Goal: Communication & Community: Ask a question

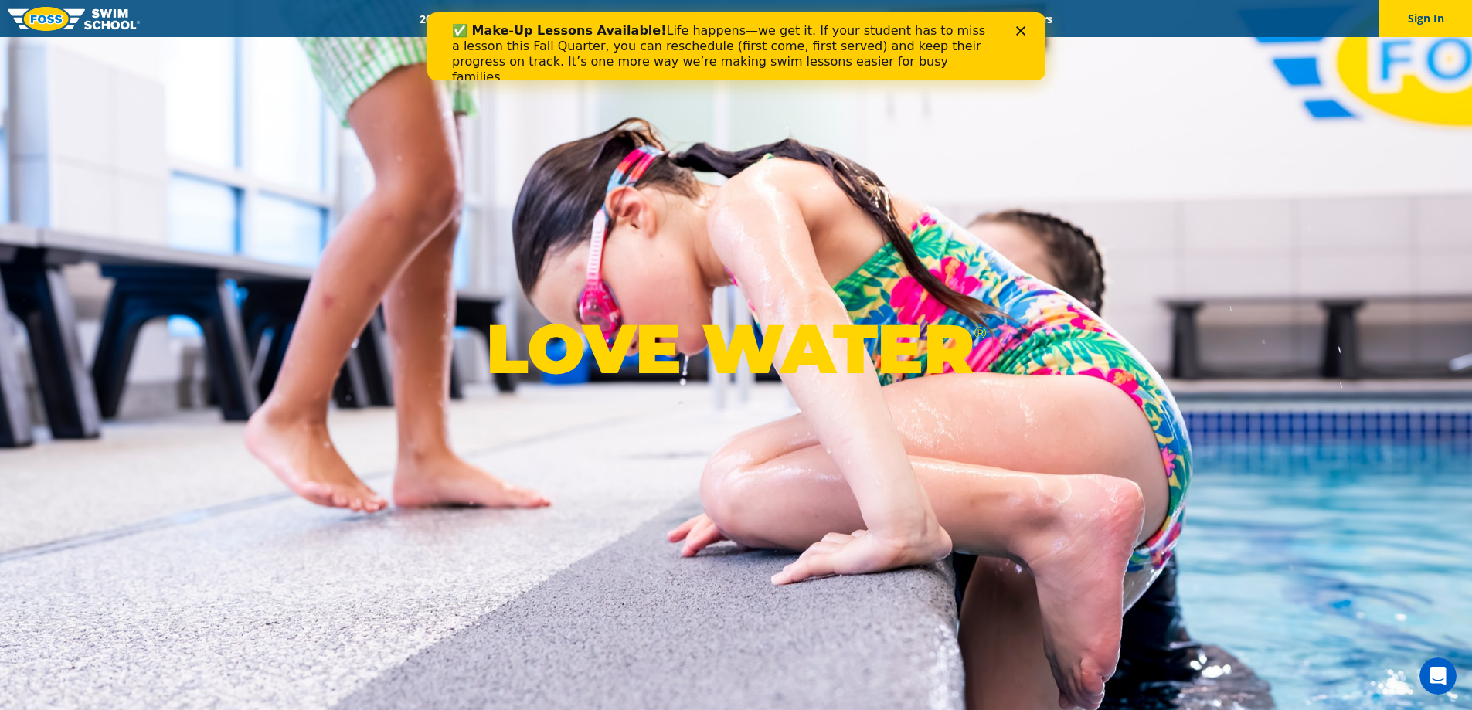
click at [1024, 20] on div "✅ Make-Up Lessons Available! Life happens—we get it. If your student has to mis…" at bounding box center [735, 54] width 618 height 71
click at [1027, 30] on div "Close" at bounding box center [1022, 30] width 15 height 9
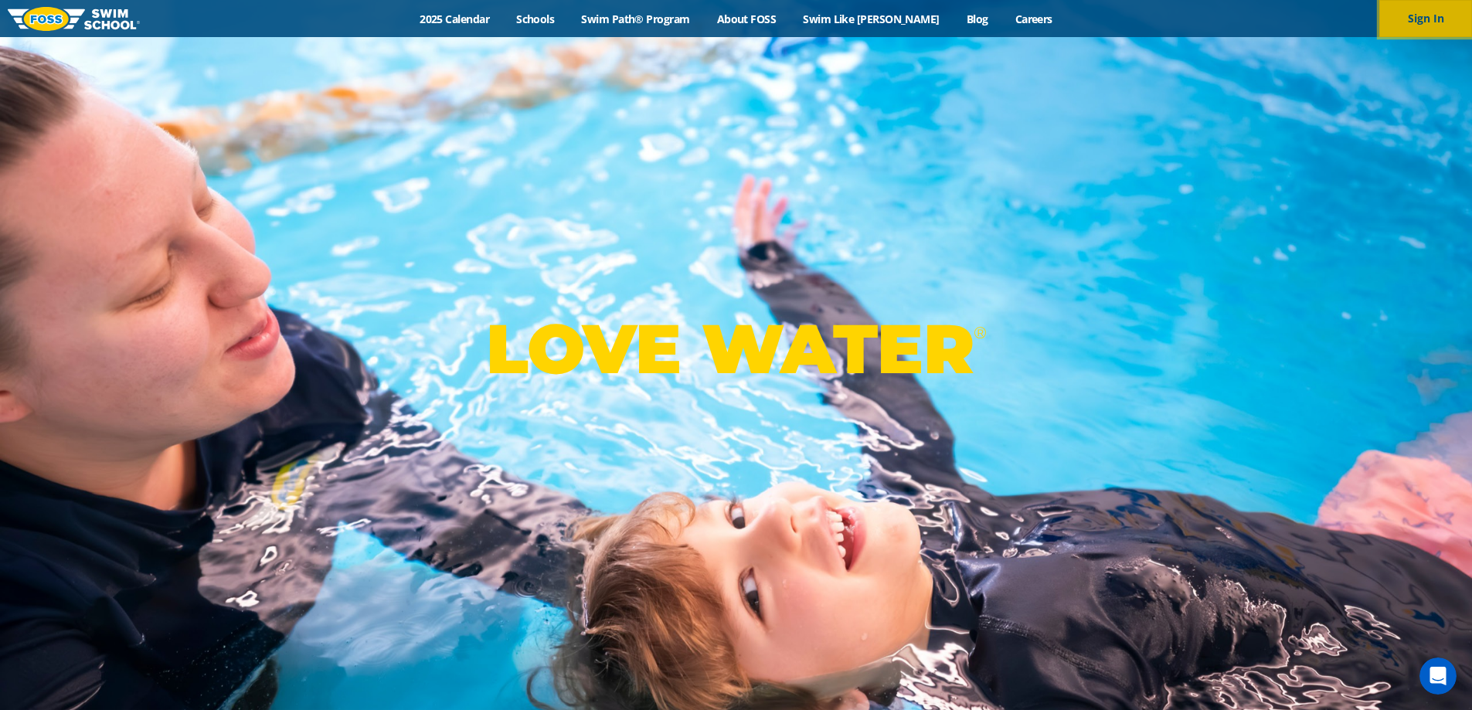
click at [1435, 16] on button "Sign In" at bounding box center [1425, 18] width 93 height 37
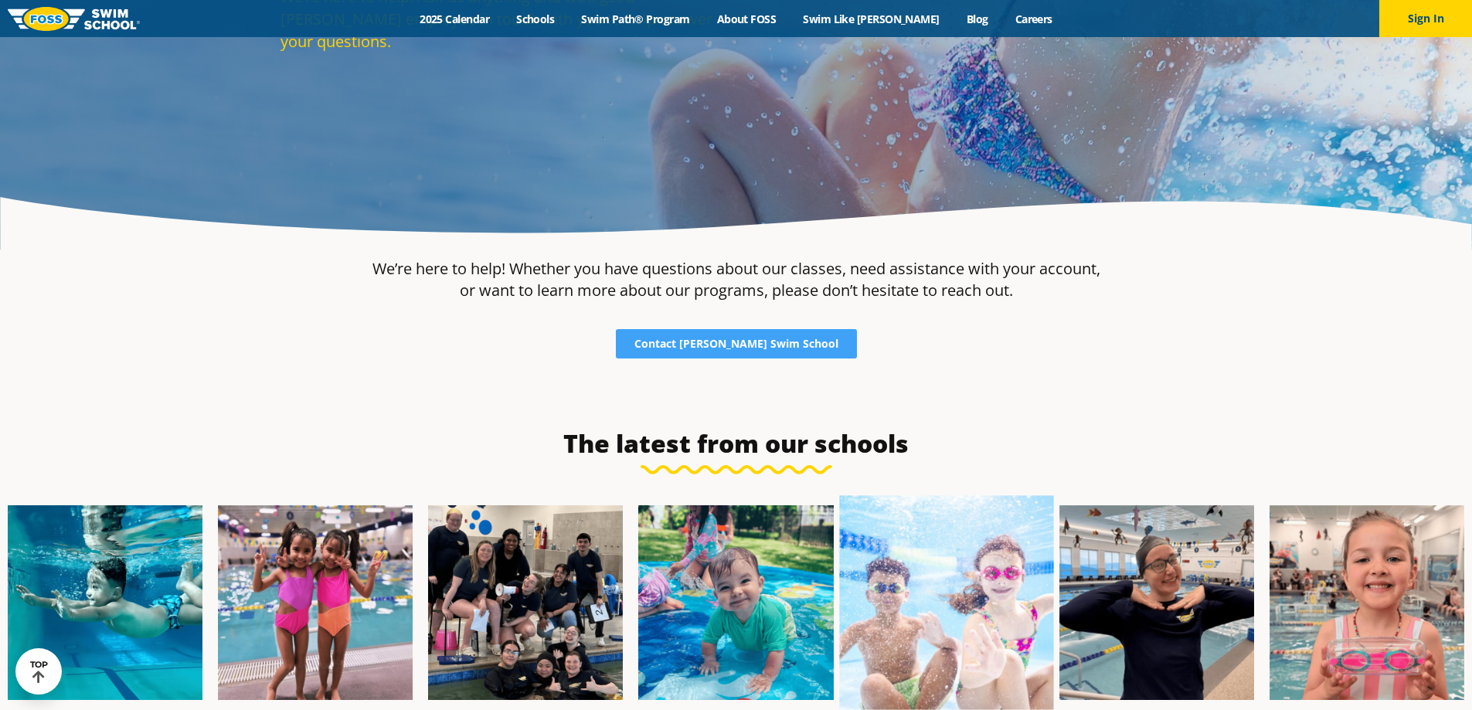
scroll to position [330, 0]
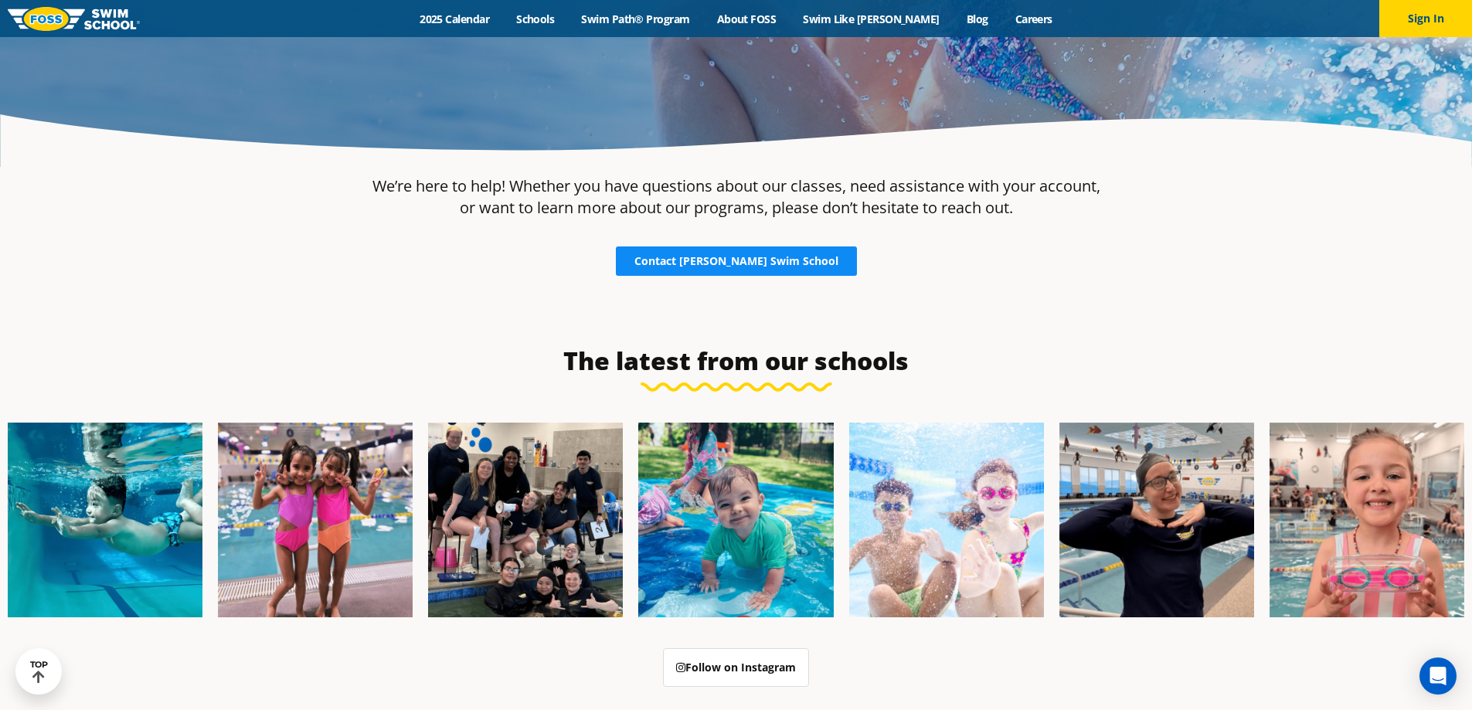
click at [728, 266] on span "Contact [PERSON_NAME] Swim School" at bounding box center [736, 261] width 204 height 11
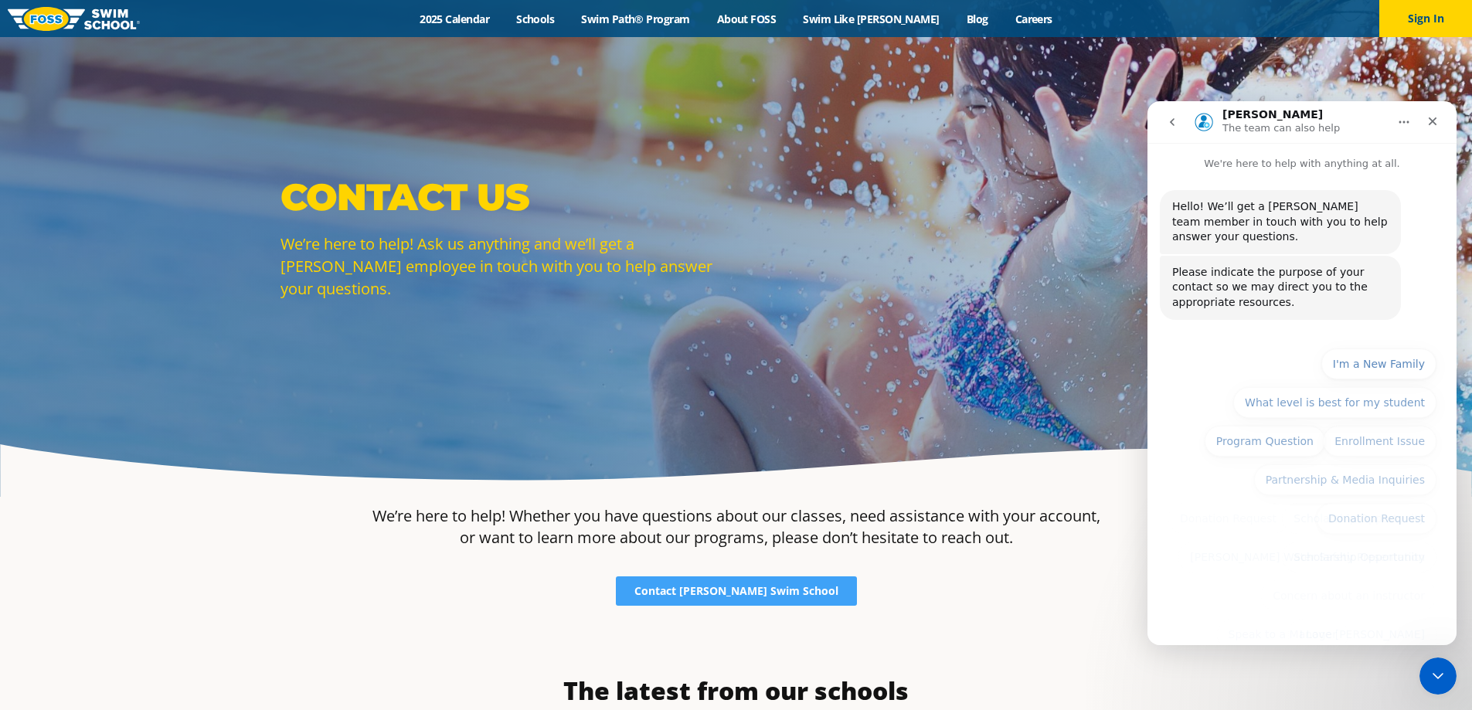
scroll to position [107, 0]
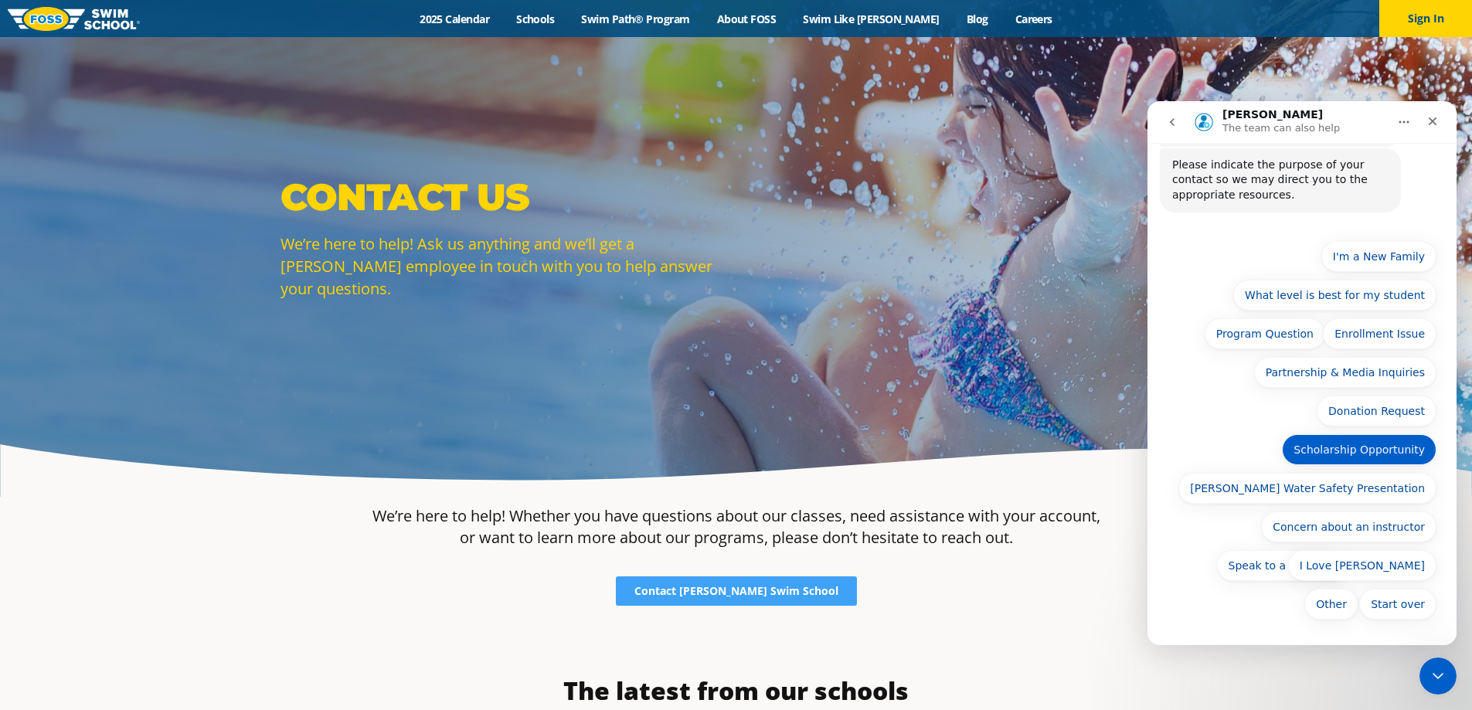
click at [1336, 450] on button "Scholarship Opportunity" at bounding box center [1359, 449] width 155 height 31
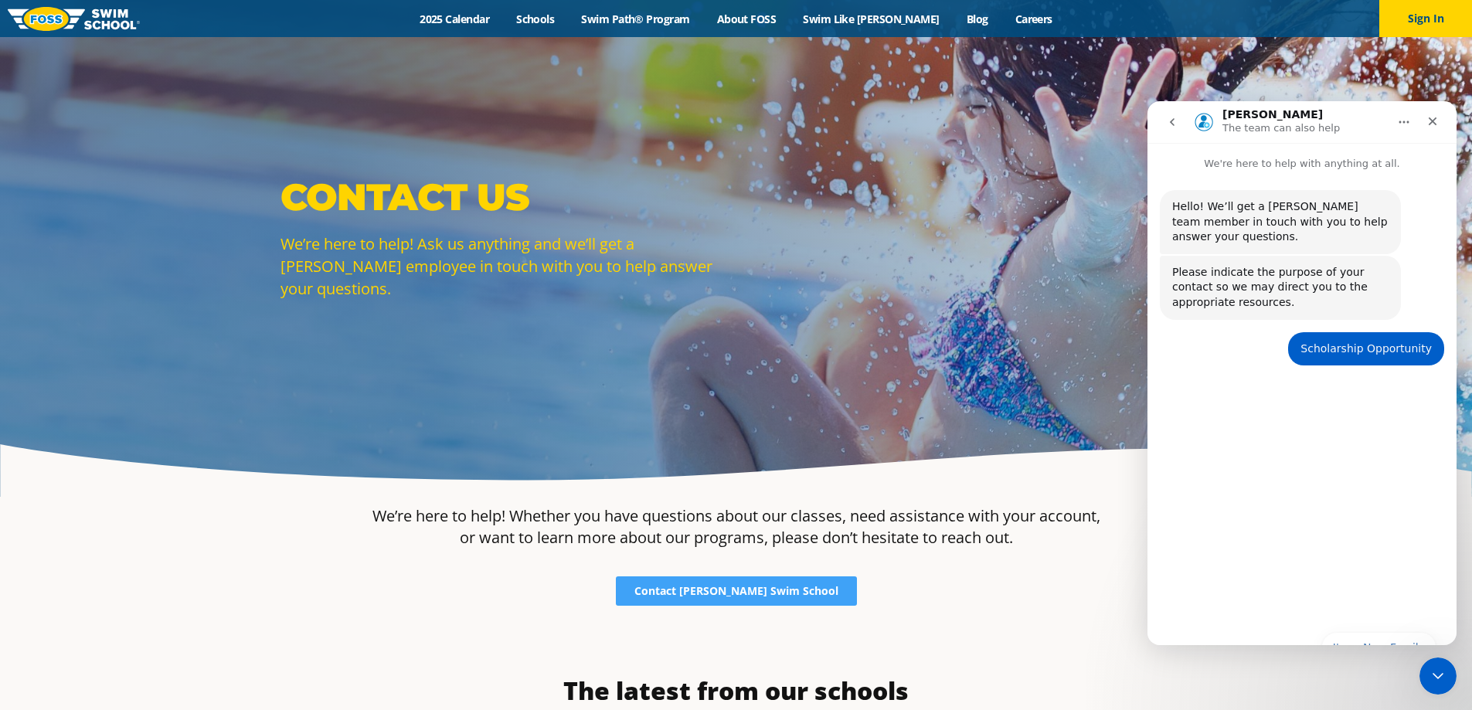
scroll to position [0, 0]
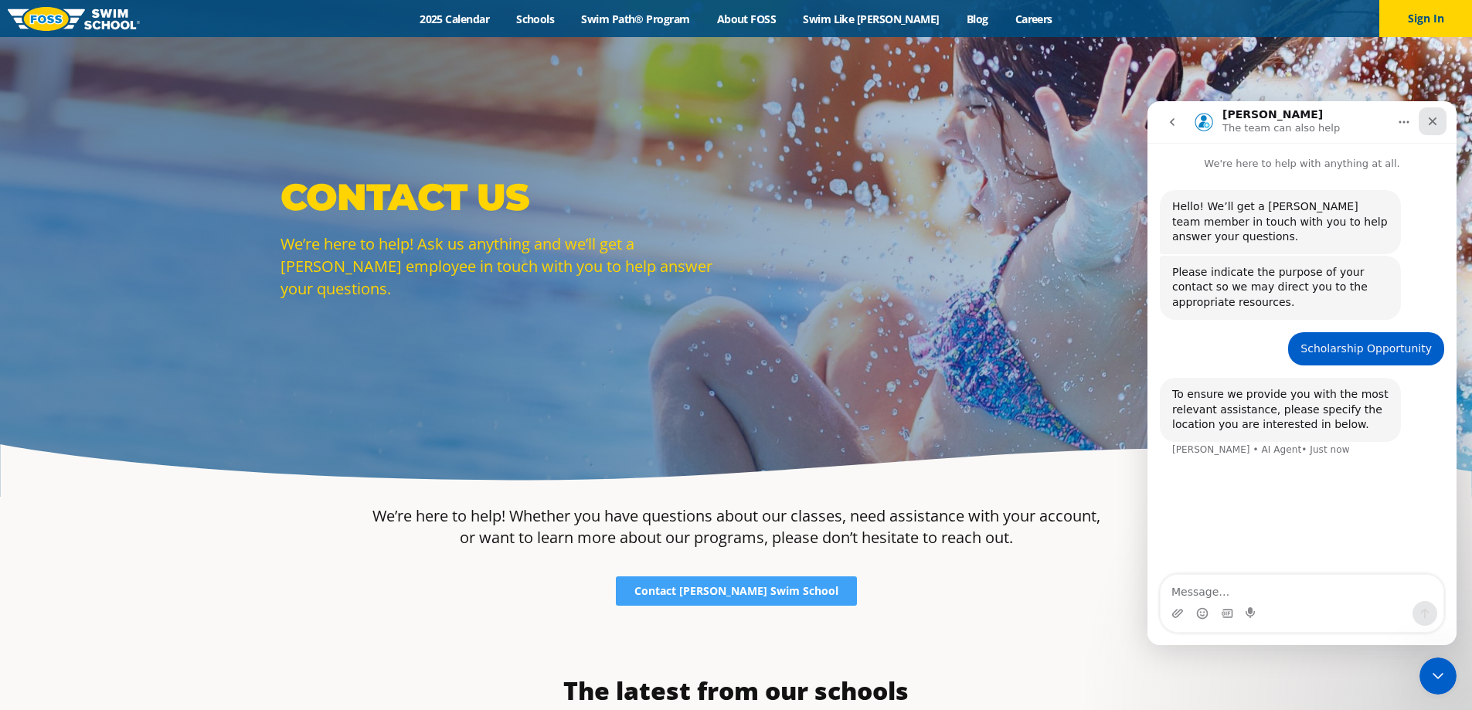
click at [1442, 120] on div "Close" at bounding box center [1432, 121] width 28 height 28
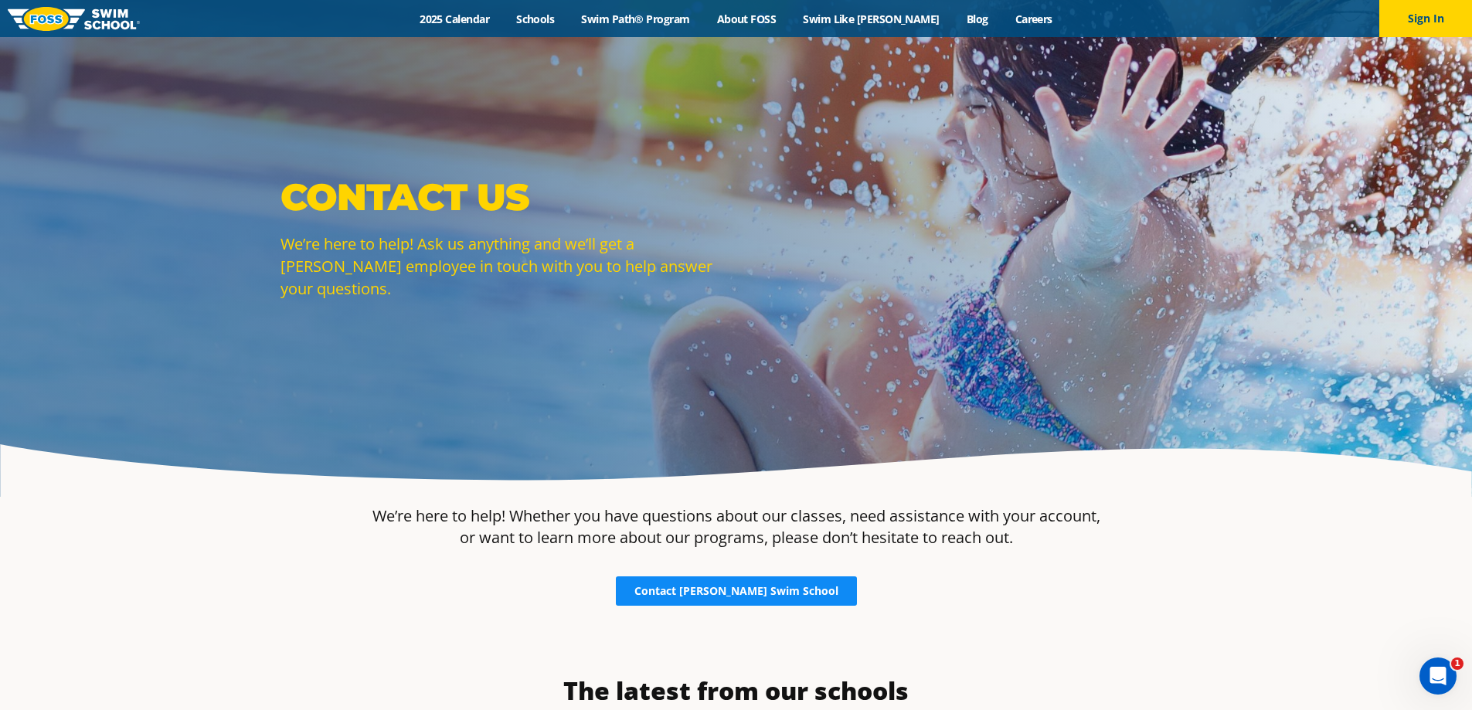
click at [731, 596] on span "Contact [PERSON_NAME] Swim School" at bounding box center [736, 591] width 204 height 11
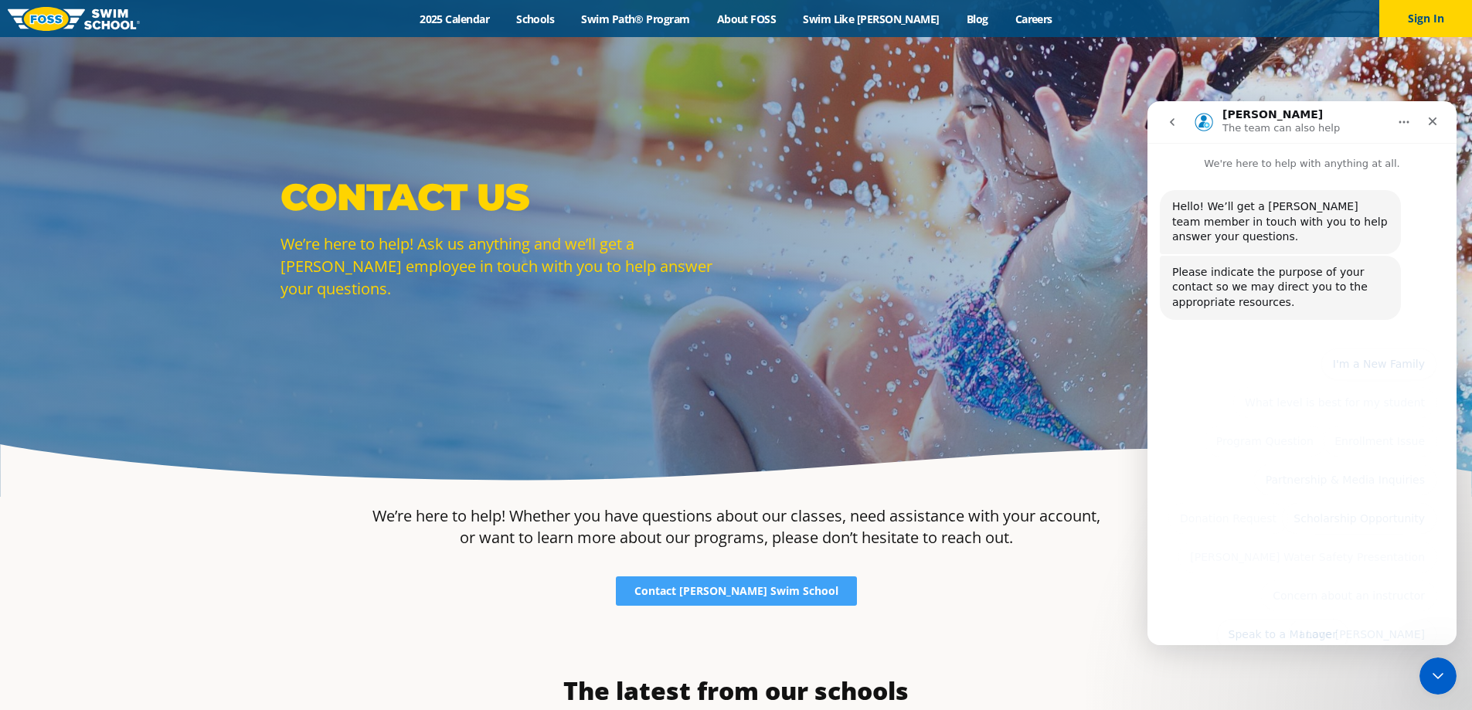
scroll to position [107, 0]
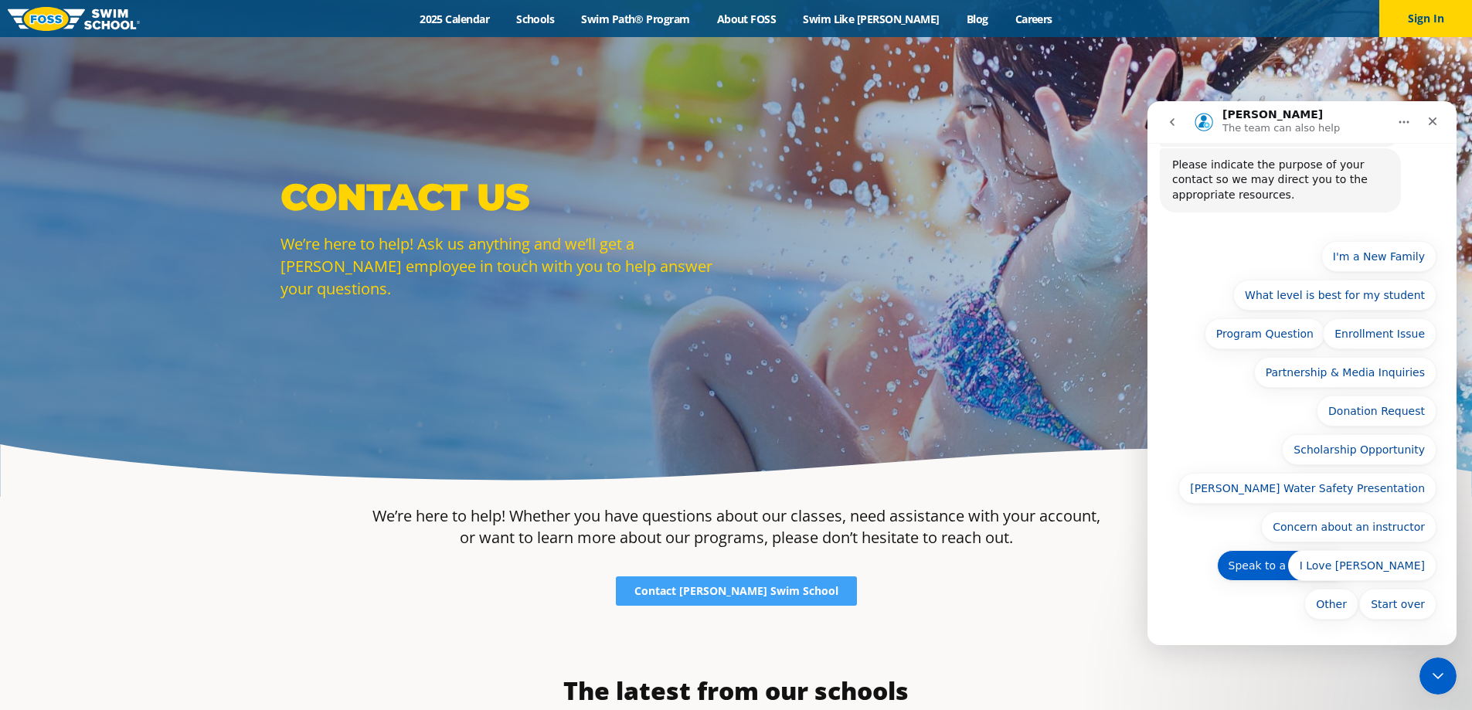
click at [1253, 572] on button "Speak to a Manager" at bounding box center [1282, 565] width 131 height 31
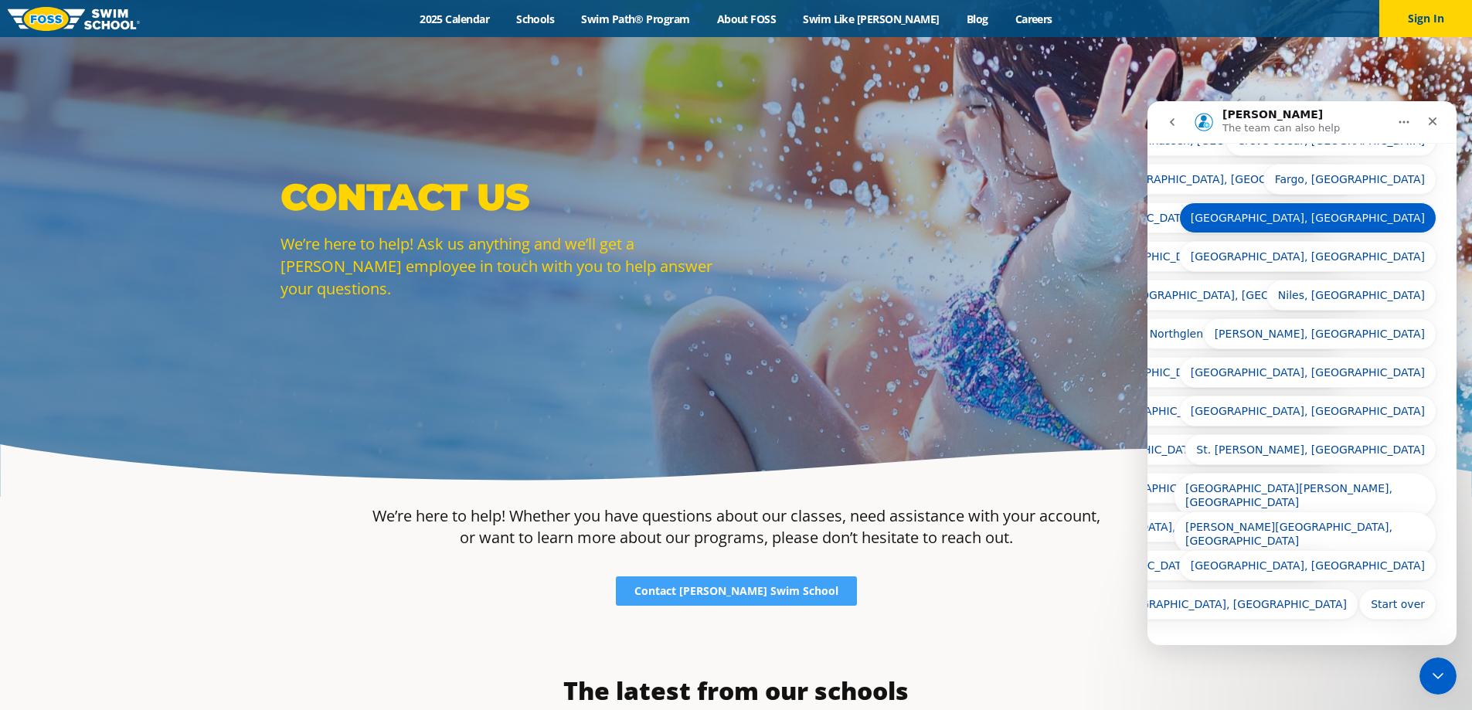
scroll to position [131, 0]
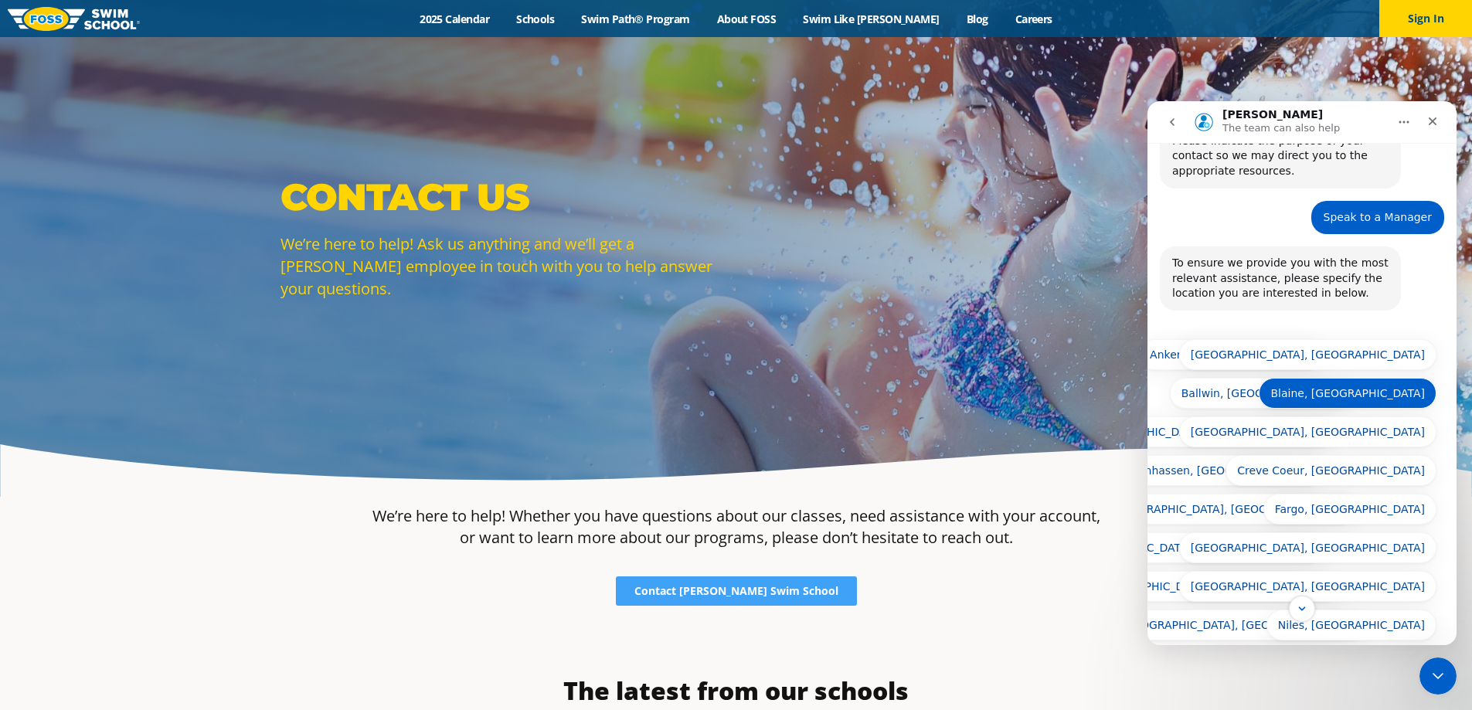
click at [1391, 394] on button "Blaine, [GEOGRAPHIC_DATA]" at bounding box center [1347, 393] width 178 height 31
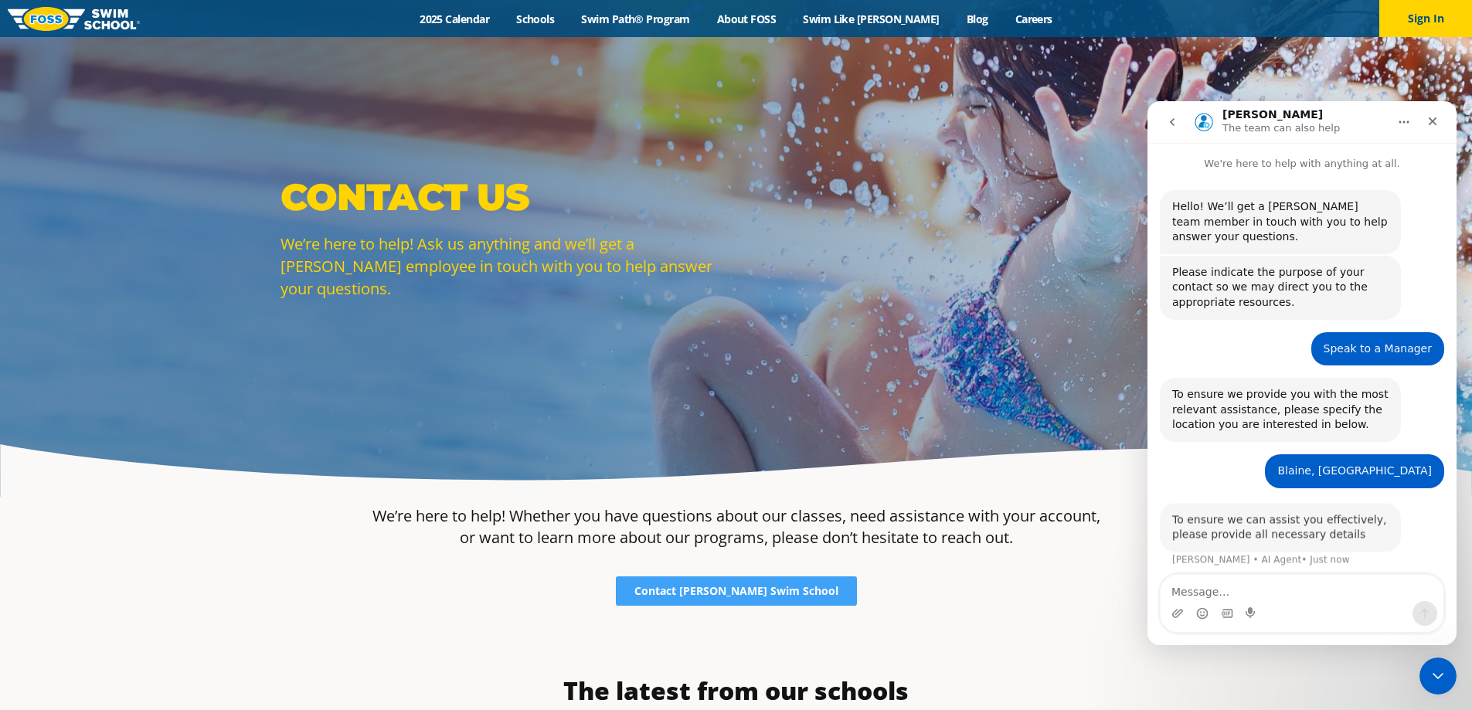
scroll to position [7, 0]
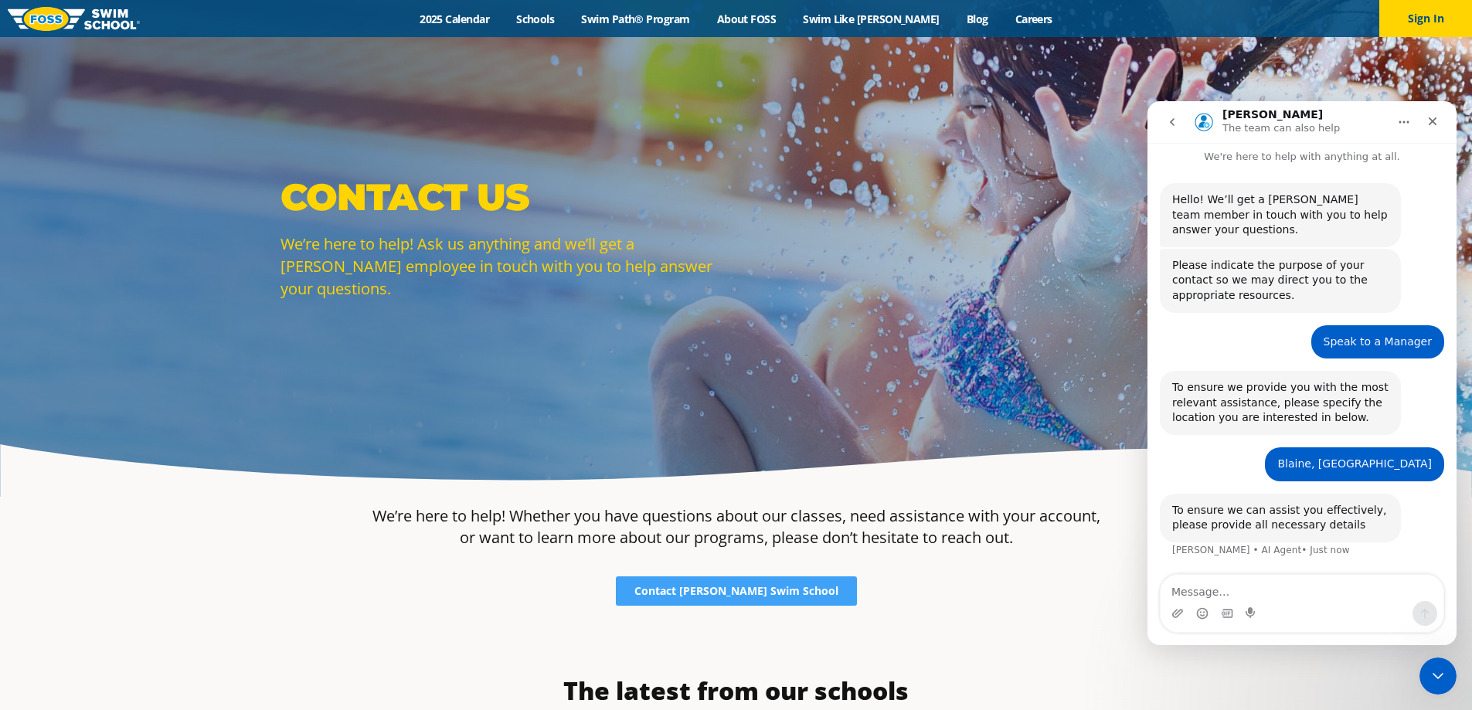
click at [1207, 586] on textarea "Message…" at bounding box center [1301, 588] width 283 height 26
type textarea "w"
type textarea "m"
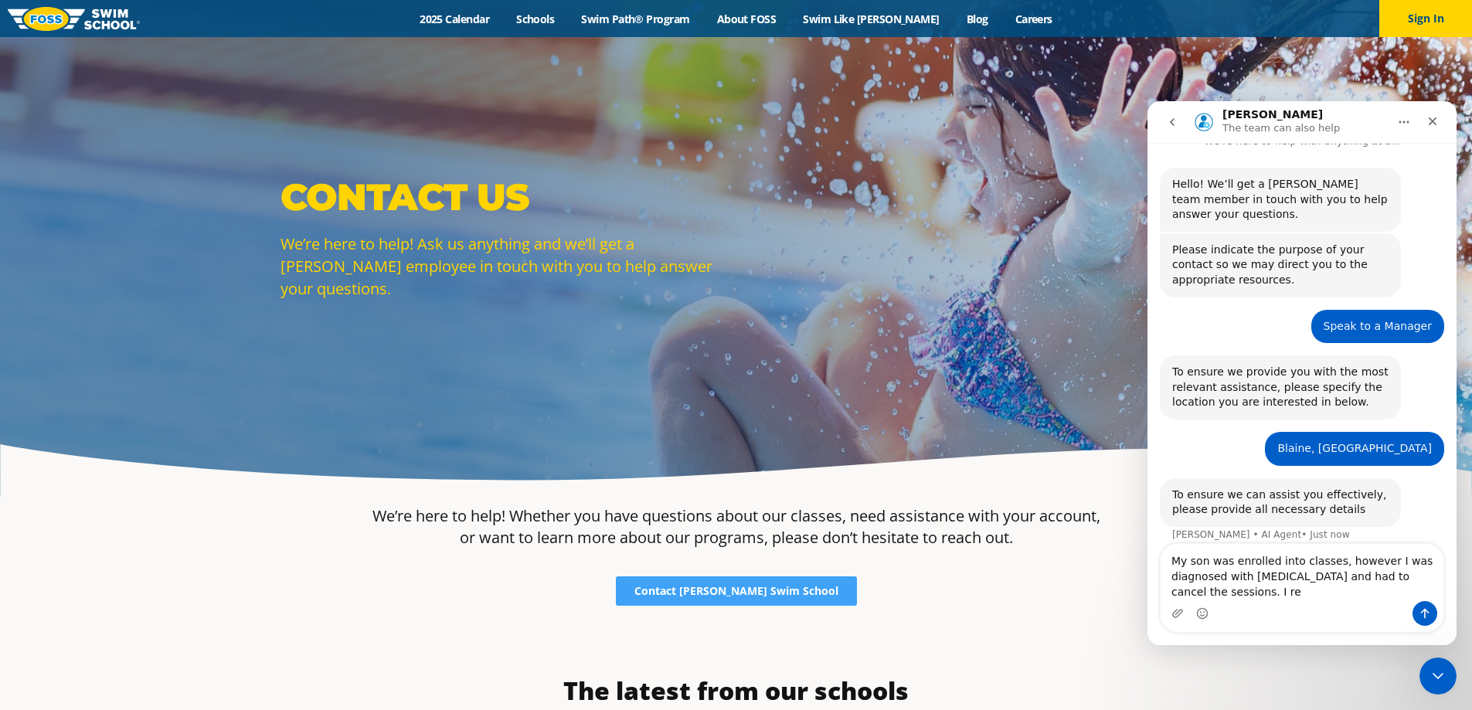
scroll to position [38, 0]
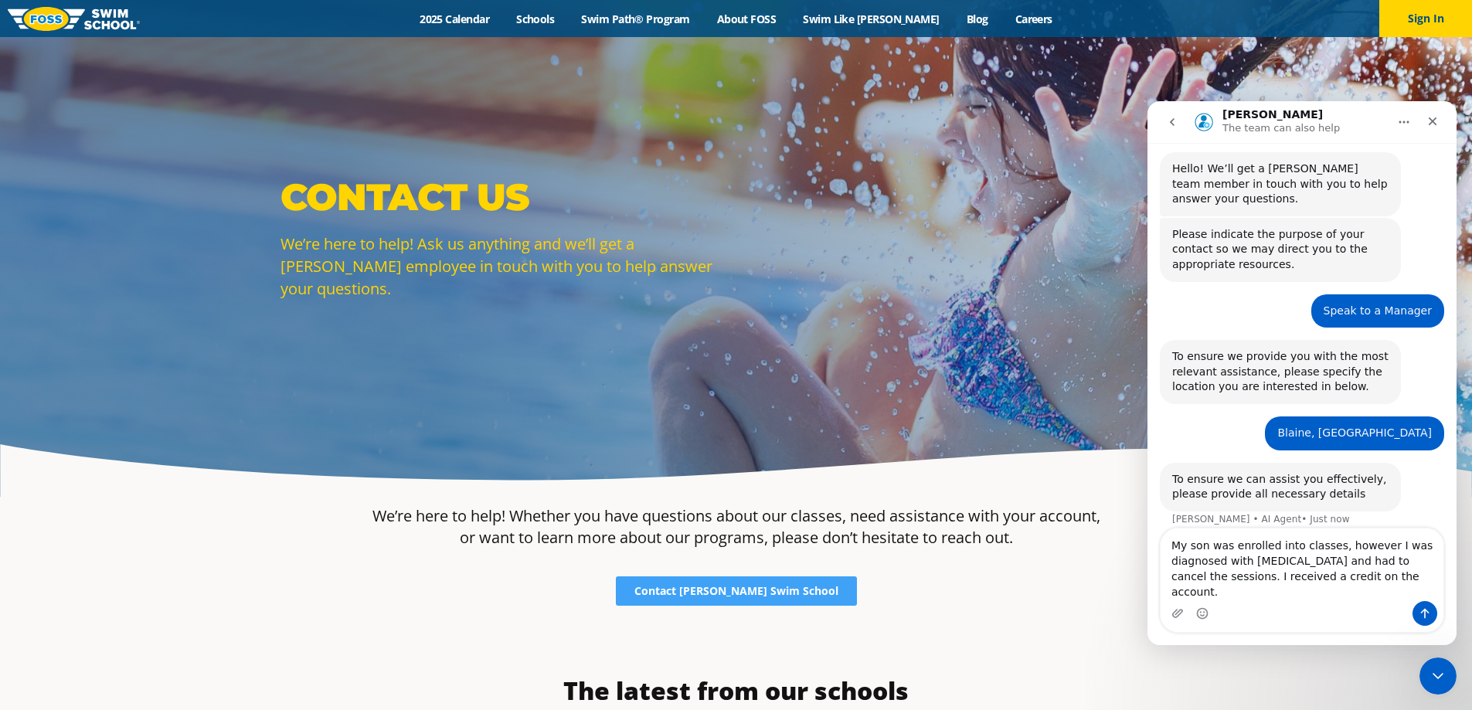
click at [1360, 597] on textarea "My son was enrolled into classes, however I was diagnosed with [MEDICAL_DATA] a…" at bounding box center [1301, 564] width 283 height 73
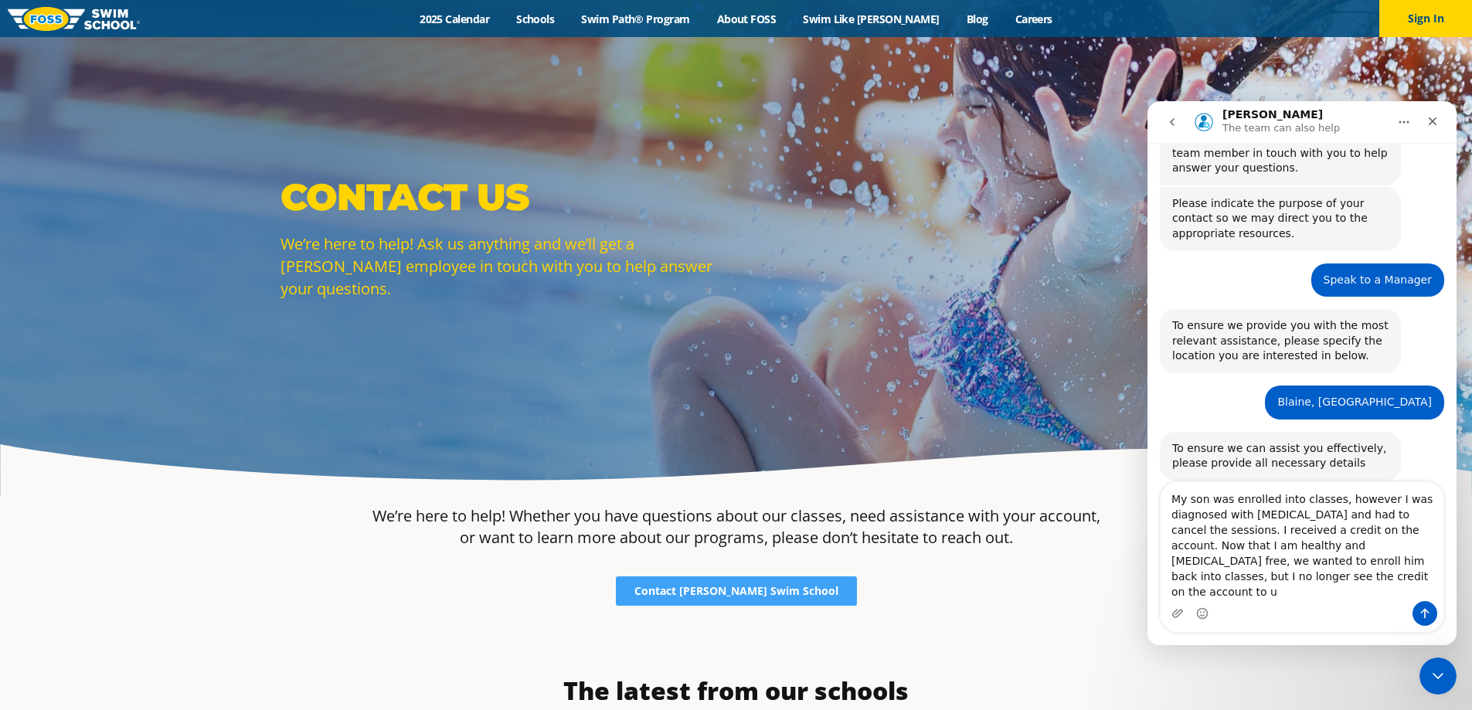
scroll to position [84, 0]
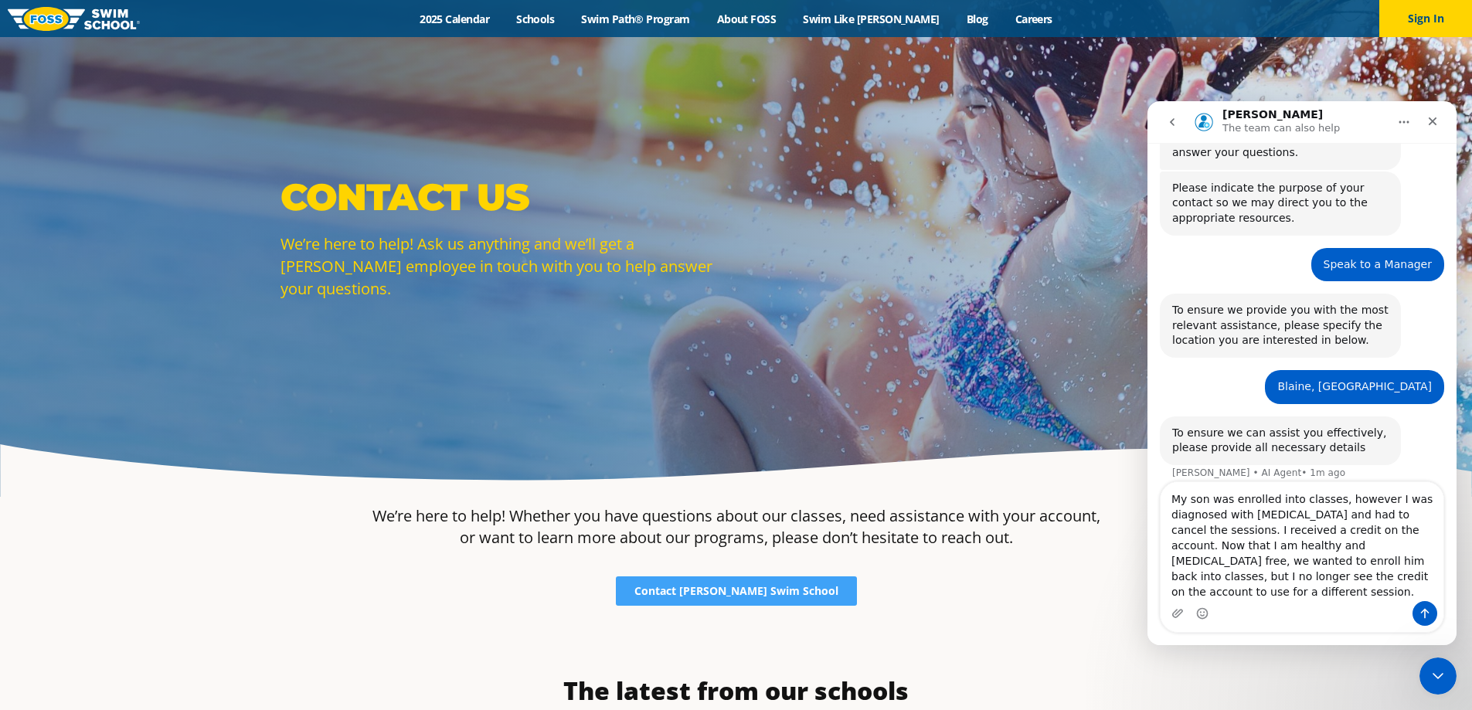
click at [1244, 529] on textarea "My son was enrolled into classes, however I was diagnosed with [MEDICAL_DATA] a…" at bounding box center [1301, 541] width 283 height 119
click at [1357, 587] on textarea "My son was enrolled into classes, however I was diagnosed with [MEDICAL_DATA] a…" at bounding box center [1301, 541] width 283 height 119
type textarea "My son was enrolled into classes, however I was diagnosed with [MEDICAL_DATA] a…"
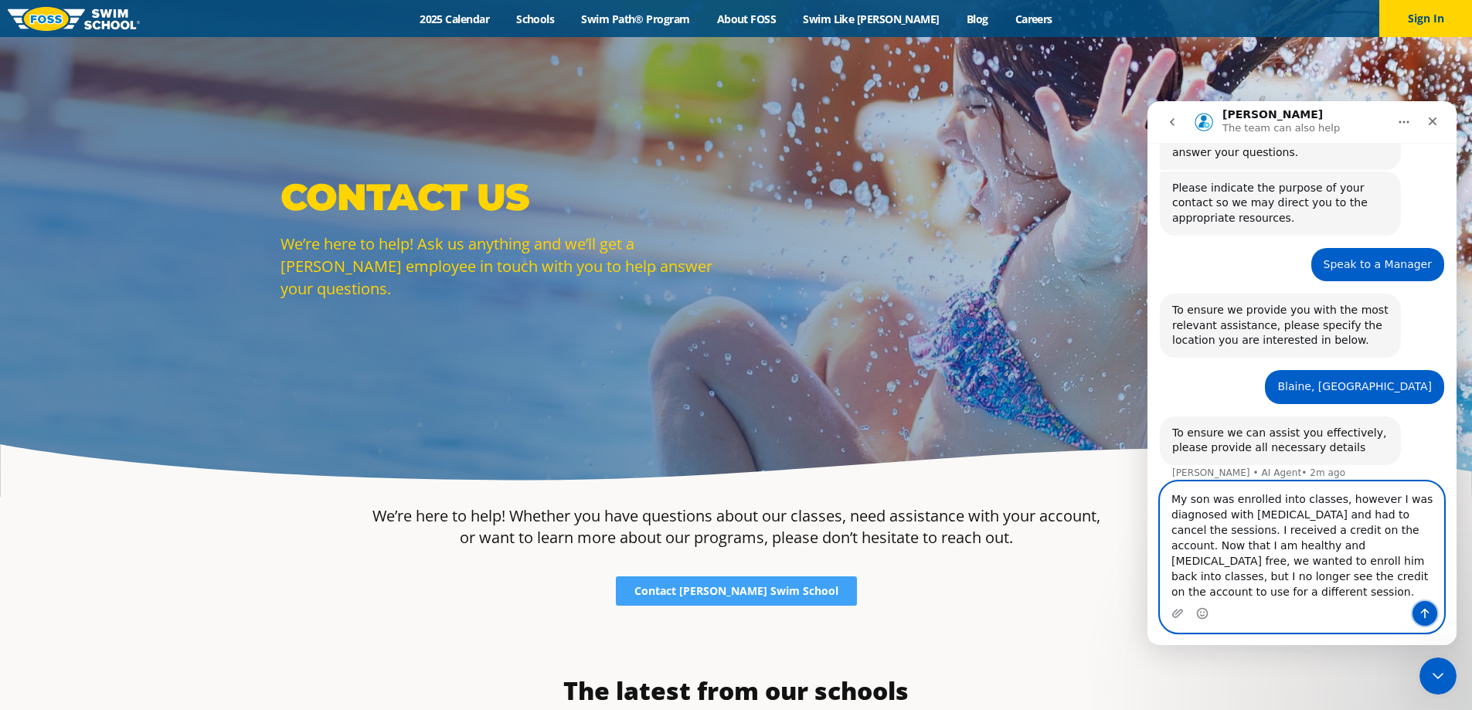
click at [1428, 620] on button "Send a message…" at bounding box center [1424, 613] width 25 height 25
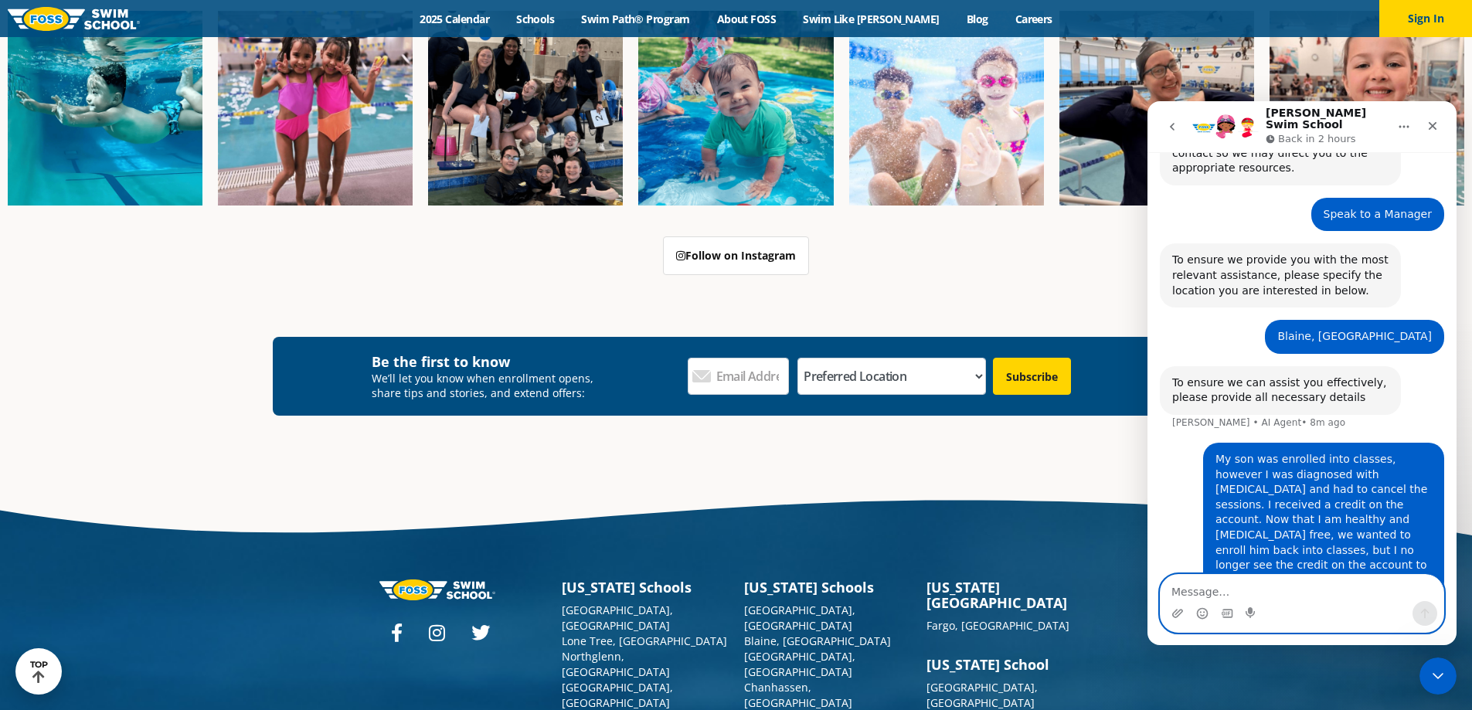
scroll to position [824, 0]
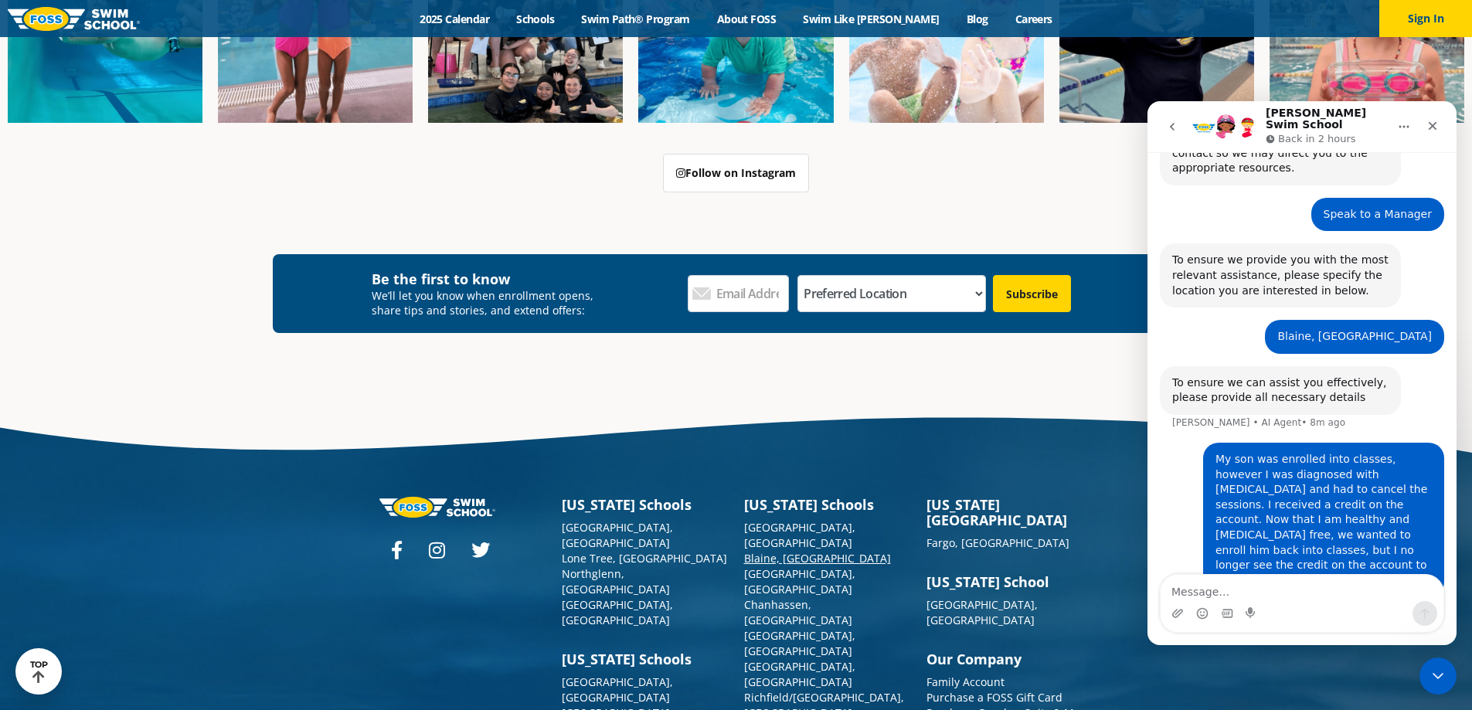
click at [768, 551] on link "Blaine, [GEOGRAPHIC_DATA]" at bounding box center [817, 558] width 147 height 15
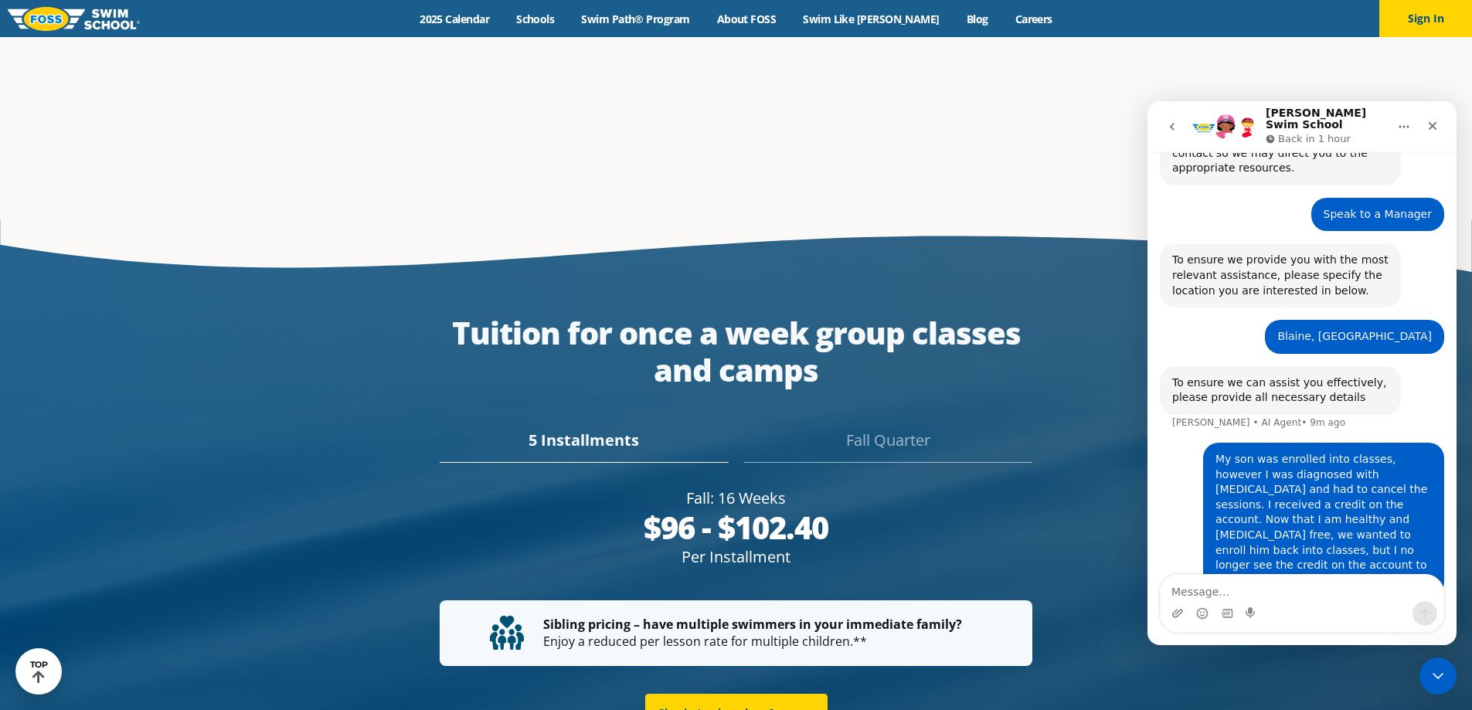
scroll to position [2780, 0]
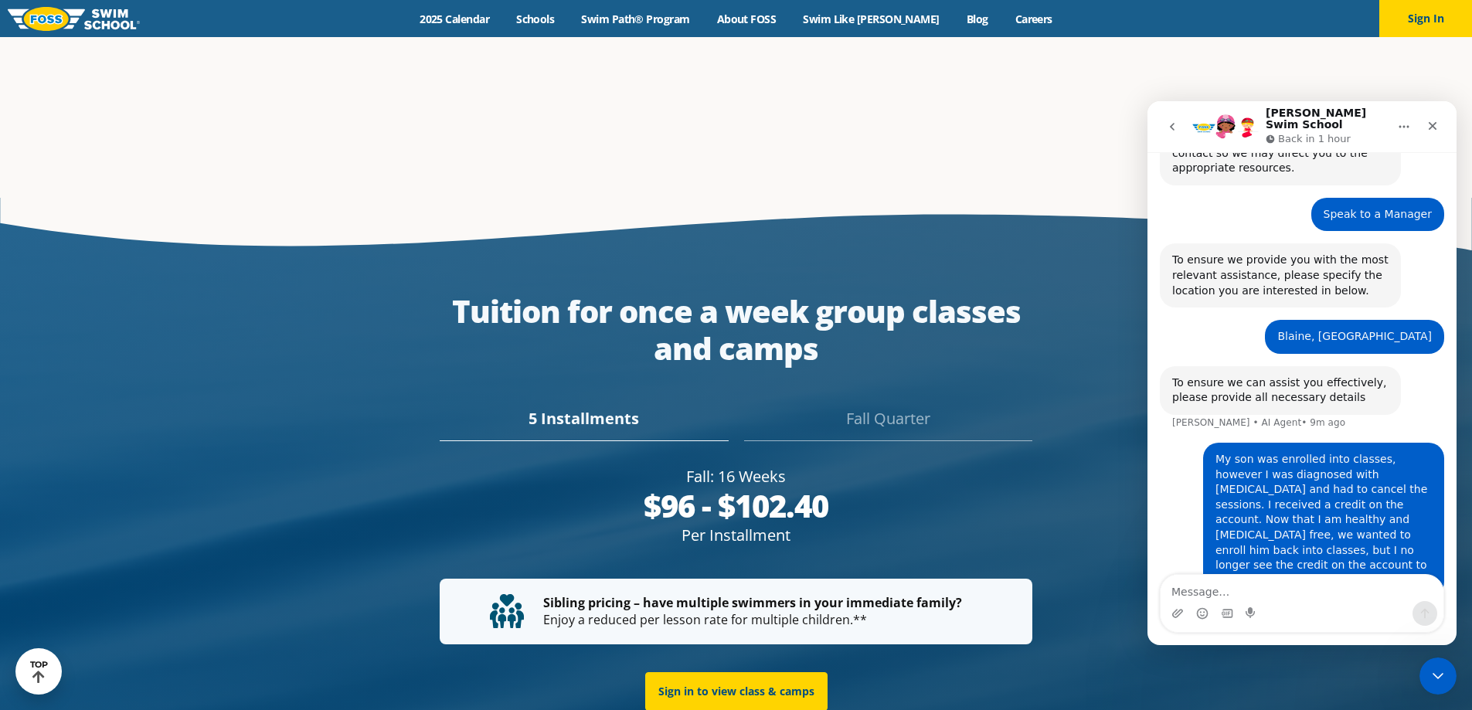
click at [908, 416] on div "Fall Quarter" at bounding box center [888, 424] width 288 height 34
click at [545, 405] on div "5 Installments Fall Quarter" at bounding box center [736, 414] width 729 height 54
click at [599, 423] on div "5 Installments" at bounding box center [584, 424] width 288 height 34
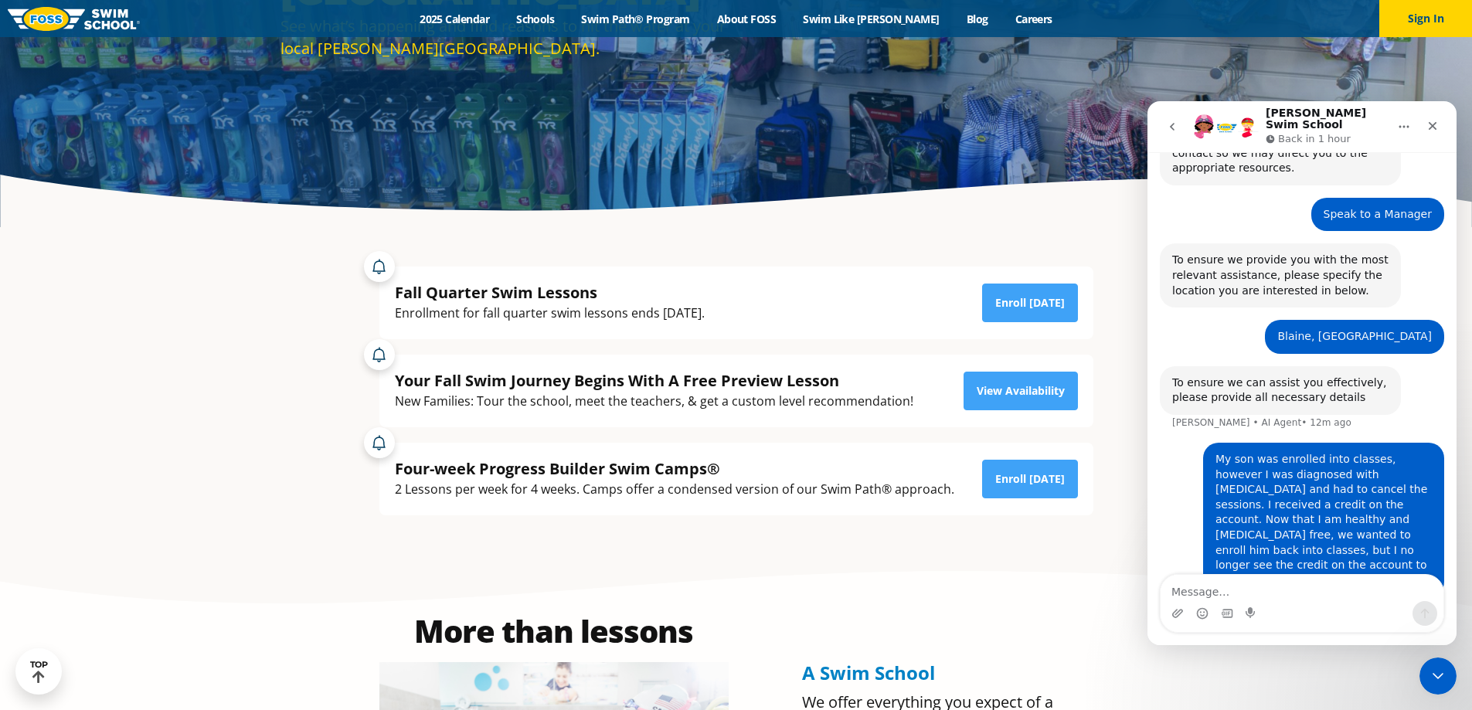
scroll to position [0, 0]
